Goal: Transaction & Acquisition: Purchase product/service

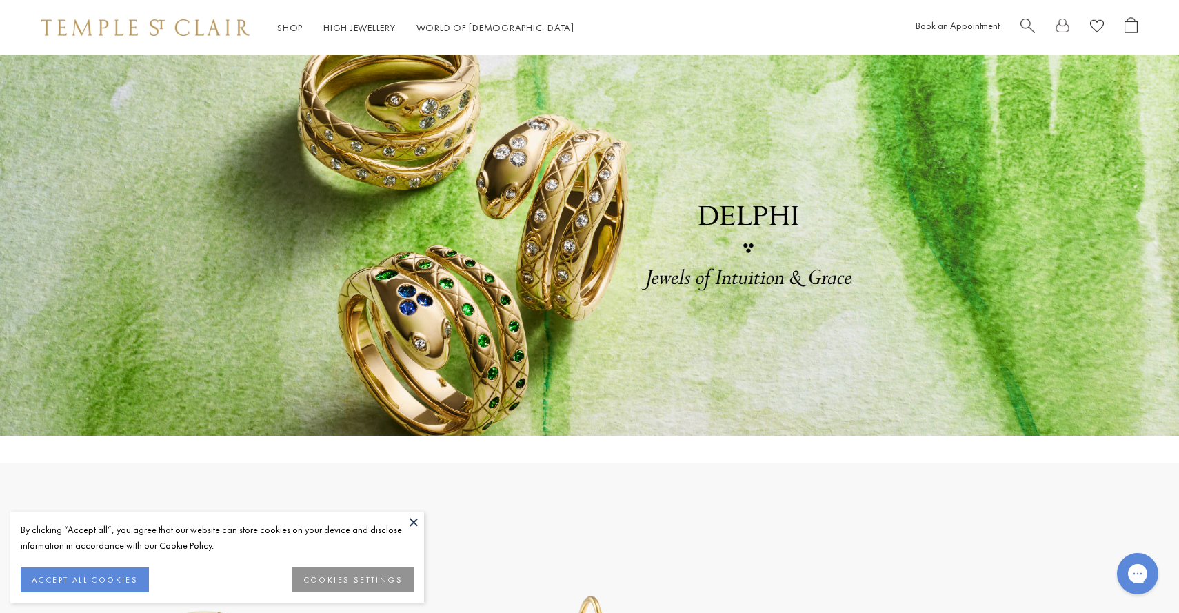
scroll to position [66, 0]
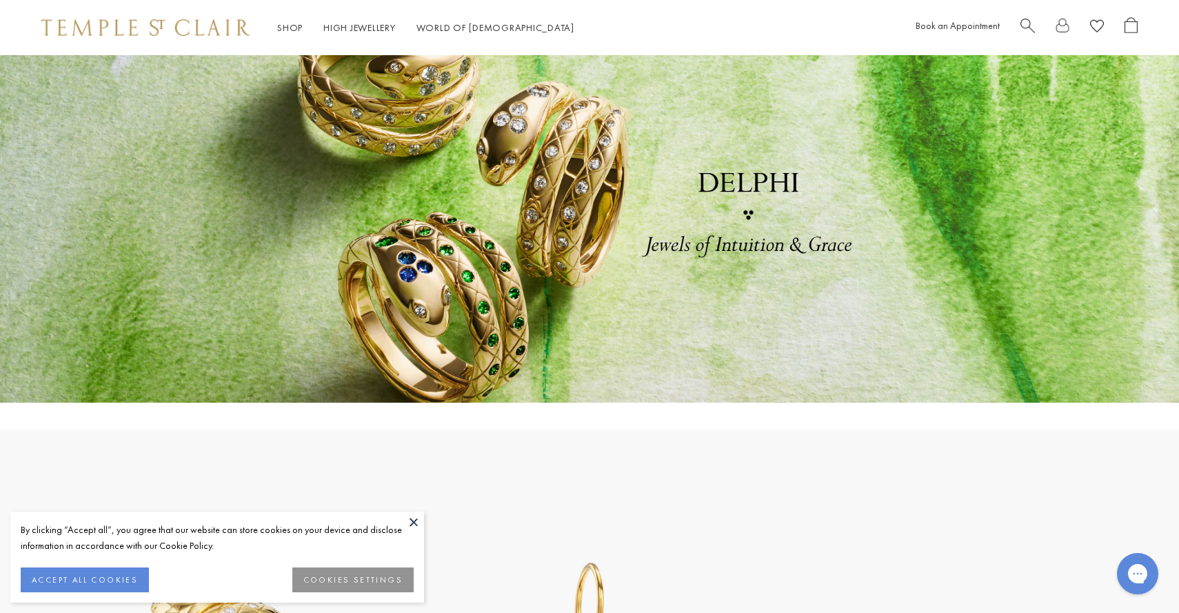
click at [413, 520] on button at bounding box center [413, 522] width 21 height 21
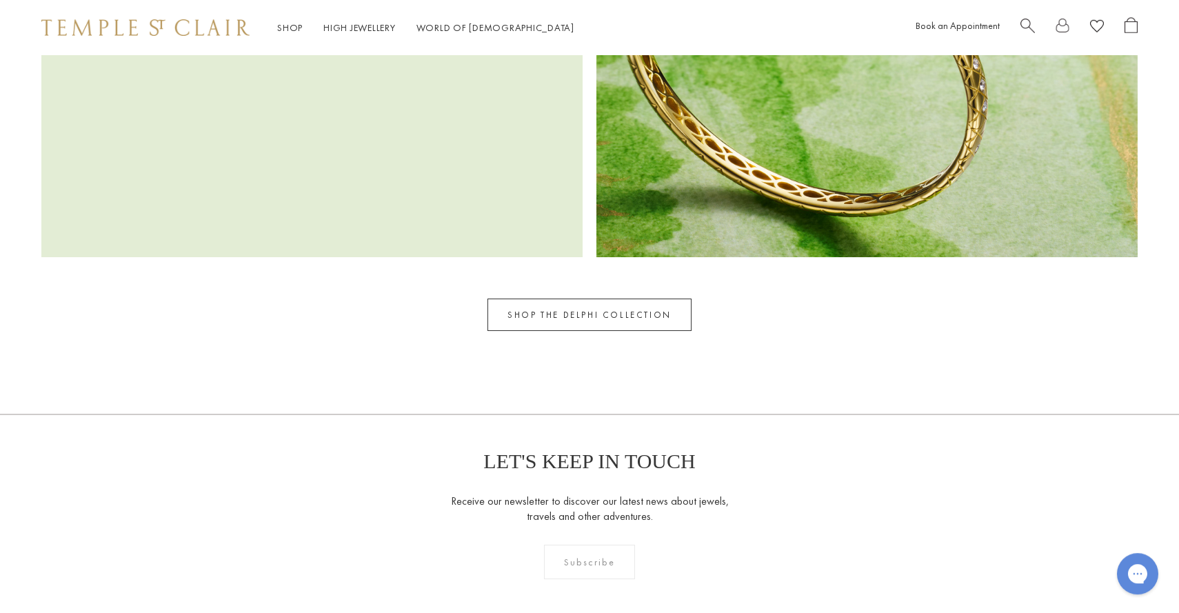
scroll to position [2516, 0]
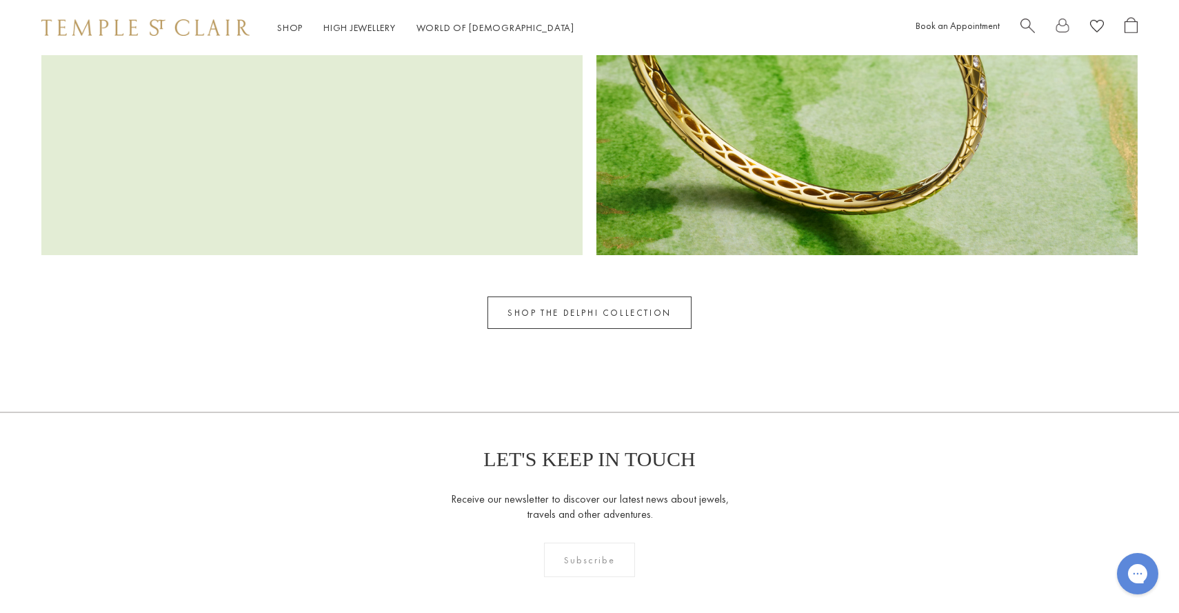
click at [597, 308] on link "SHOP THE DELPHI COLLECTION" at bounding box center [590, 313] width 204 height 32
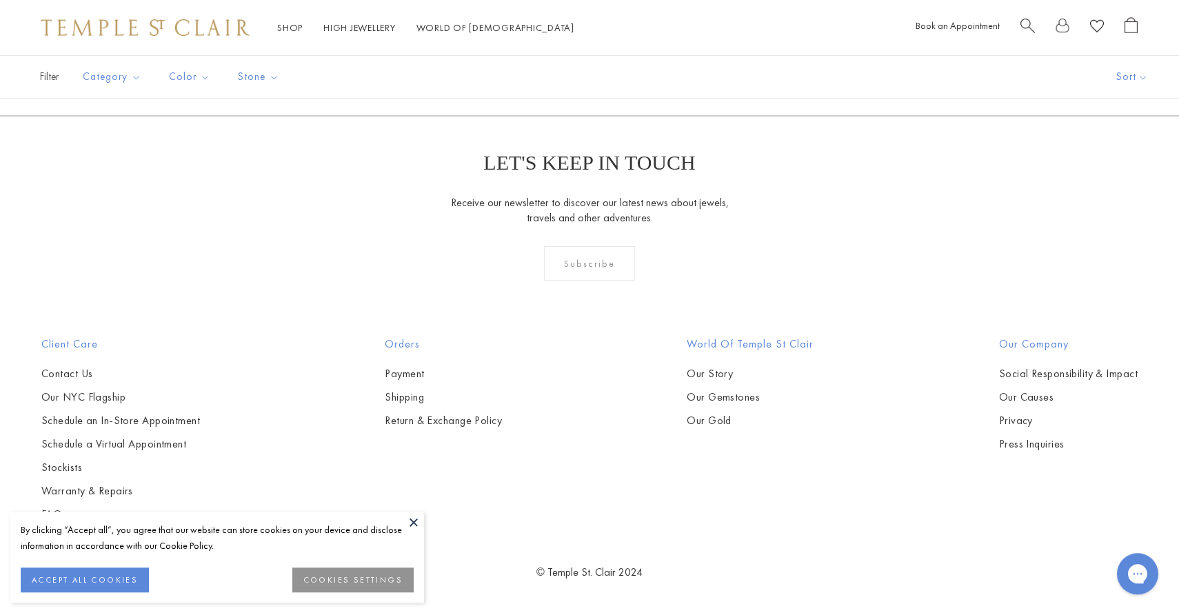
scroll to position [1059, 0]
click at [126, 571] on button "ACCEPT ALL COOKIES" at bounding box center [85, 580] width 128 height 25
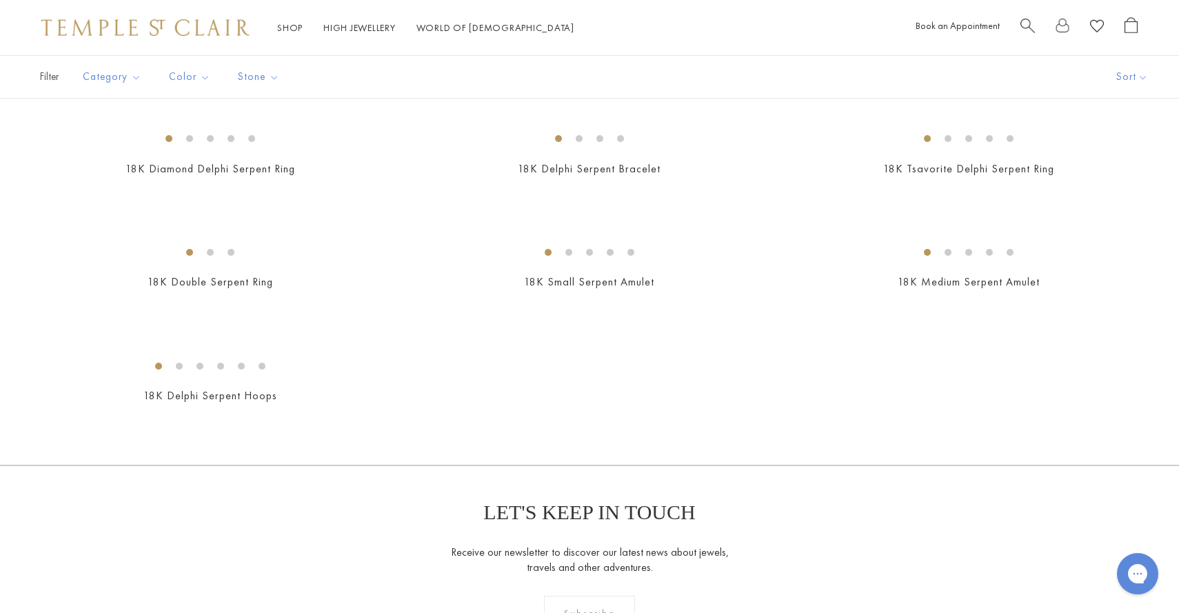
scroll to position [99, 0]
click at [0, 0] on img at bounding box center [0, 0] width 0 height 0
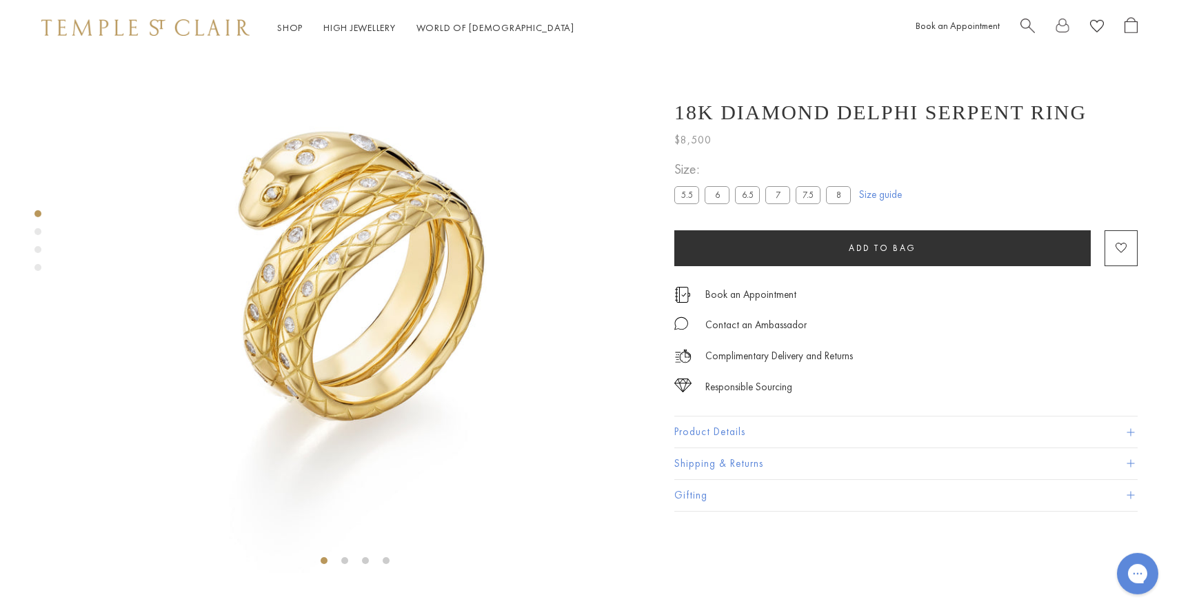
scroll to position [55, 0]
click at [838, 197] on label "8" at bounding box center [838, 194] width 25 height 17
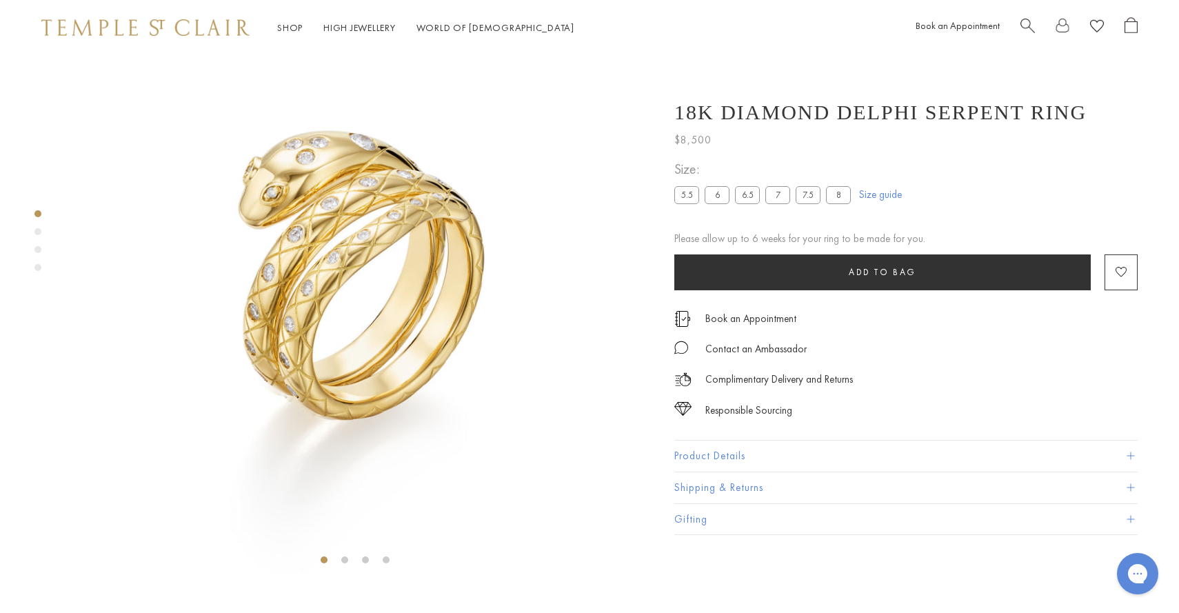
click at [39, 229] on div "Product gallery navigation" at bounding box center [37, 231] width 7 height 7
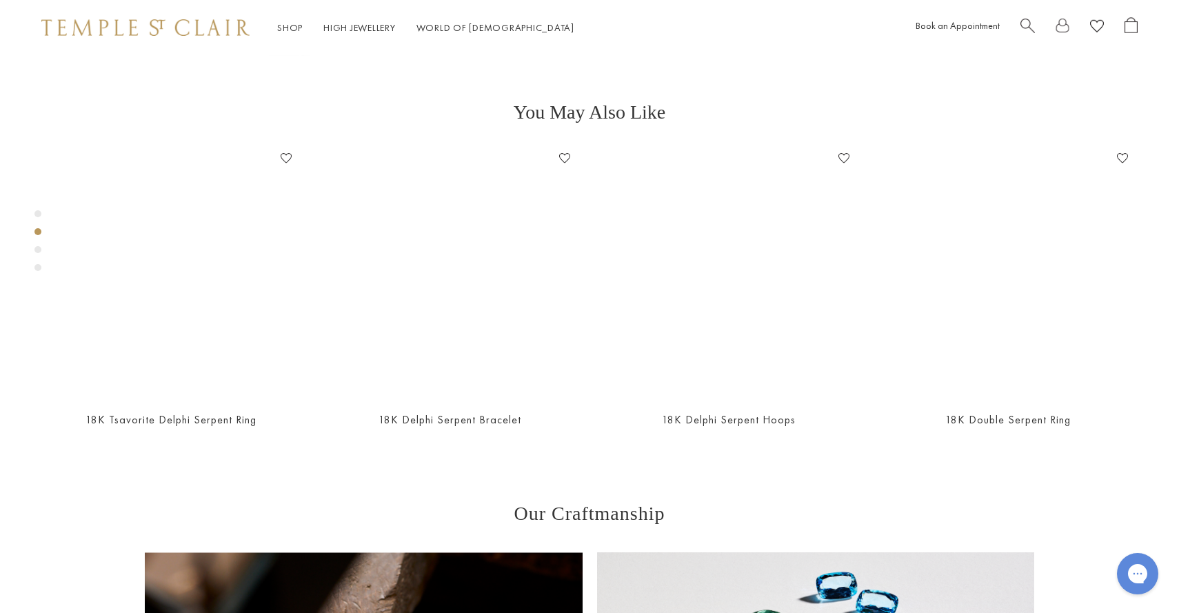
scroll to position [572, 0]
click at [38, 250] on div "Product gallery navigation" at bounding box center [37, 249] width 7 height 7
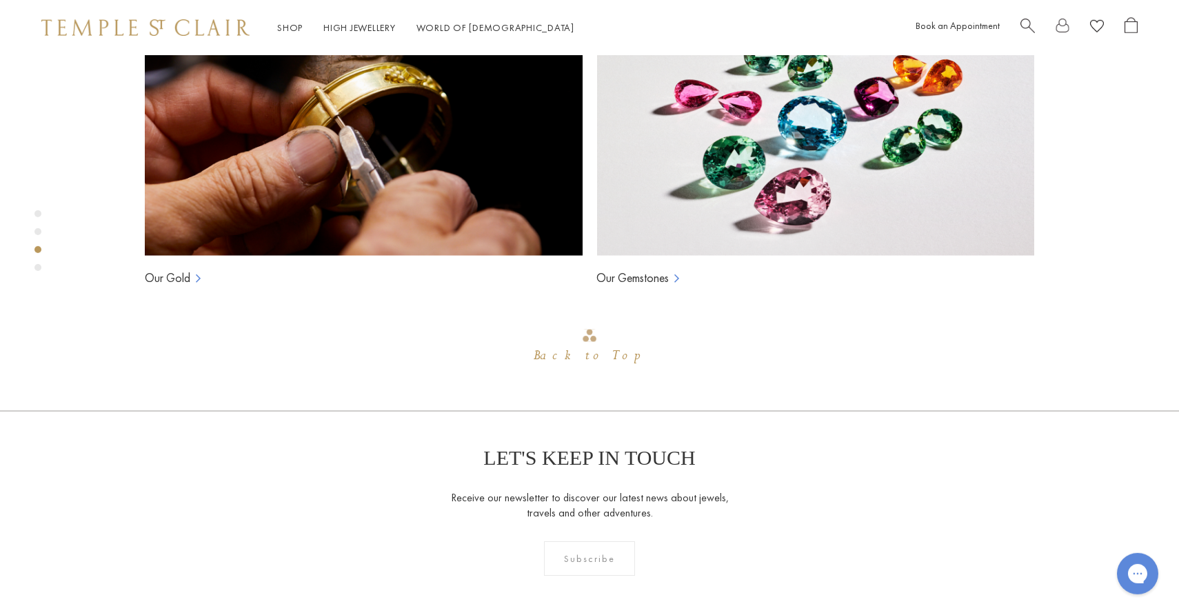
scroll to position [1145, 0]
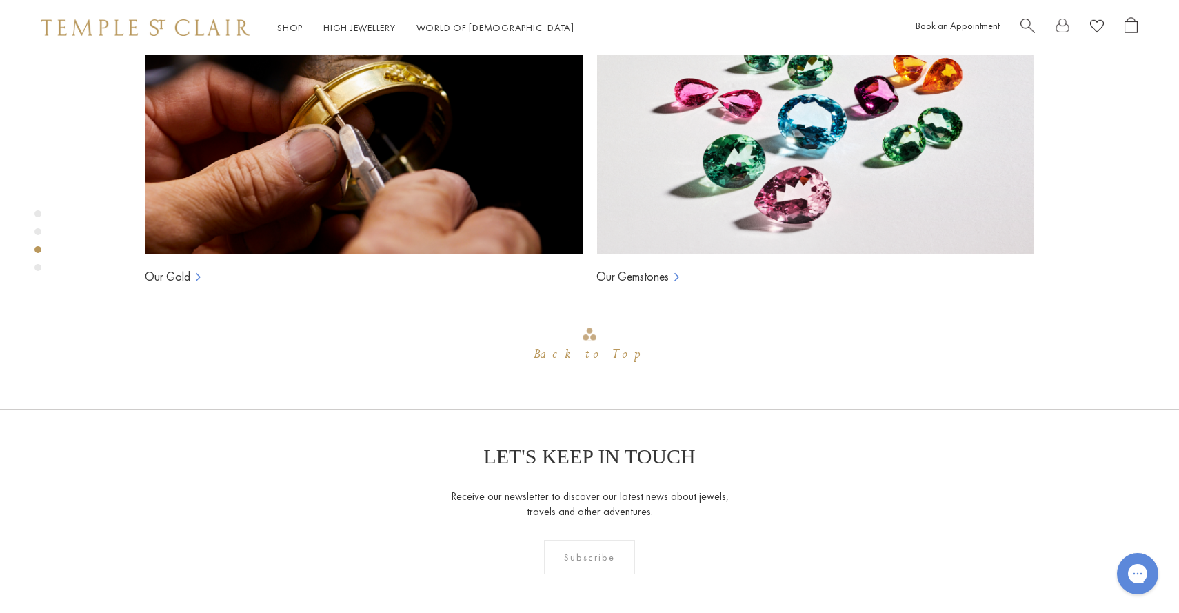
click at [40, 266] on div "Product gallery navigation" at bounding box center [37, 267] width 7 height 7
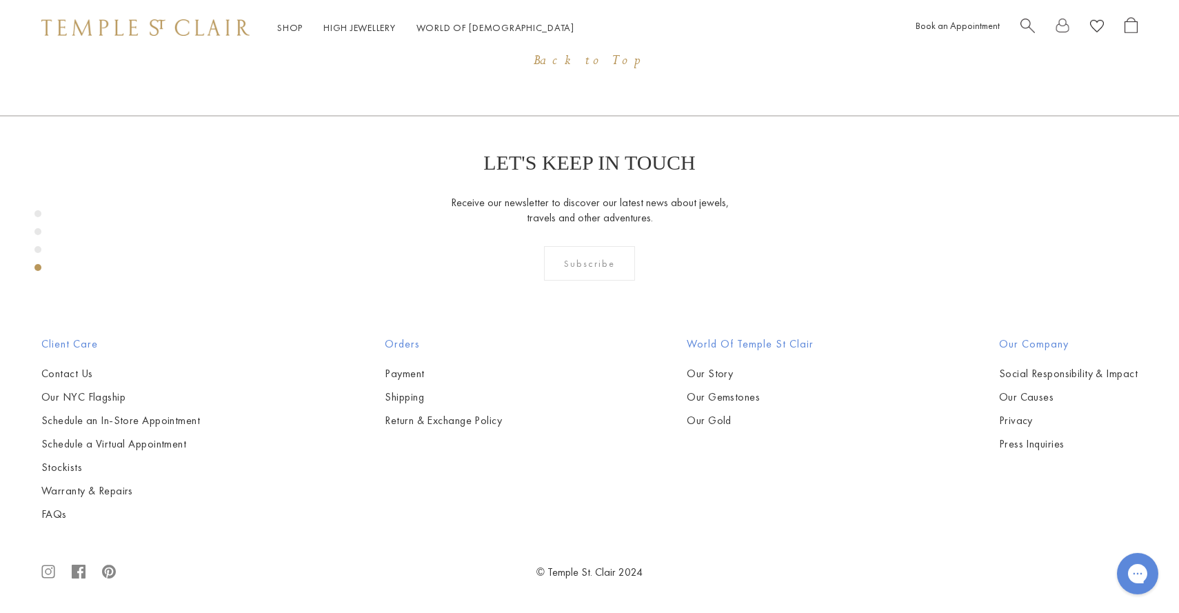
scroll to position [1717, 0]
